Goal: Find specific page/section: Find specific page/section

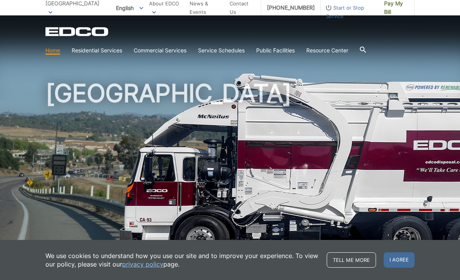
click at [0, 0] on link "Trash" at bounding box center [0, 0] width 0 height 0
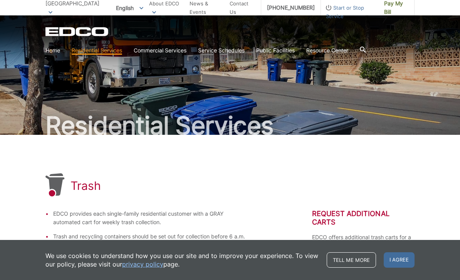
click at [234, 49] on link "Service Schedules" at bounding box center [221, 50] width 47 height 8
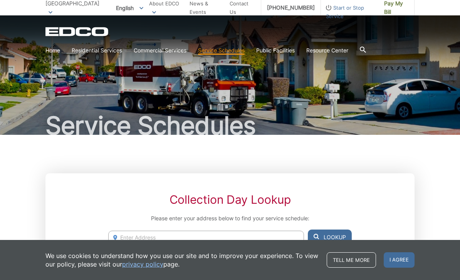
click at [63, 7] on span "[GEOGRAPHIC_DATA]" at bounding box center [72, 3] width 54 height 7
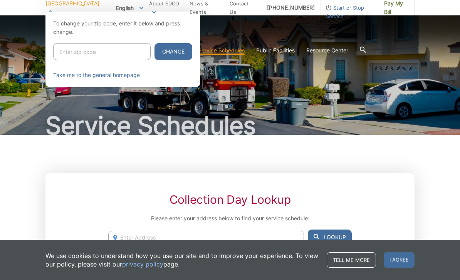
click at [343, 164] on div at bounding box center [230, 152] width 460 height 280
